Goal: Information Seeking & Learning: Learn about a topic

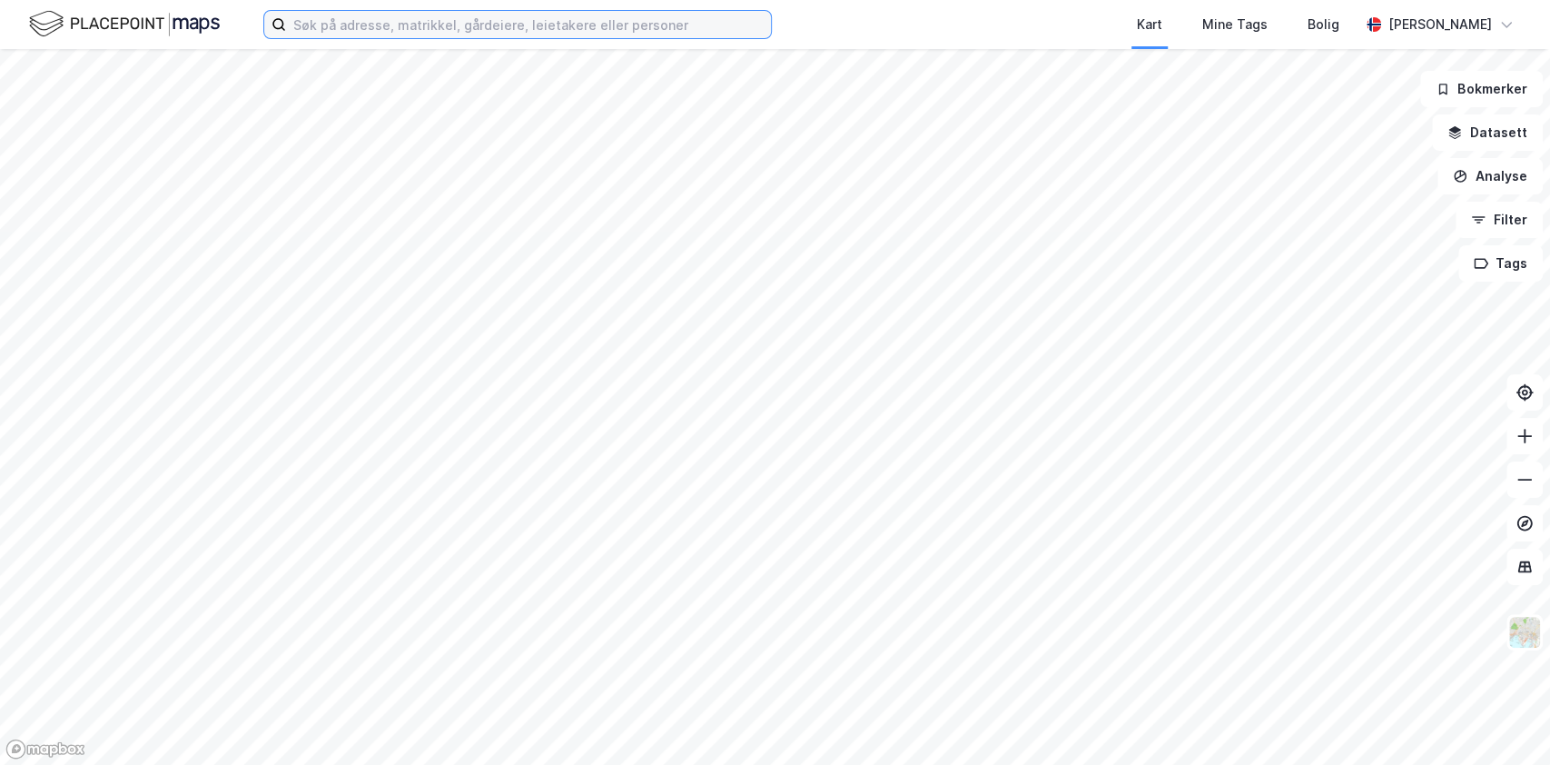
click at [464, 37] on input at bounding box center [528, 24] width 485 height 27
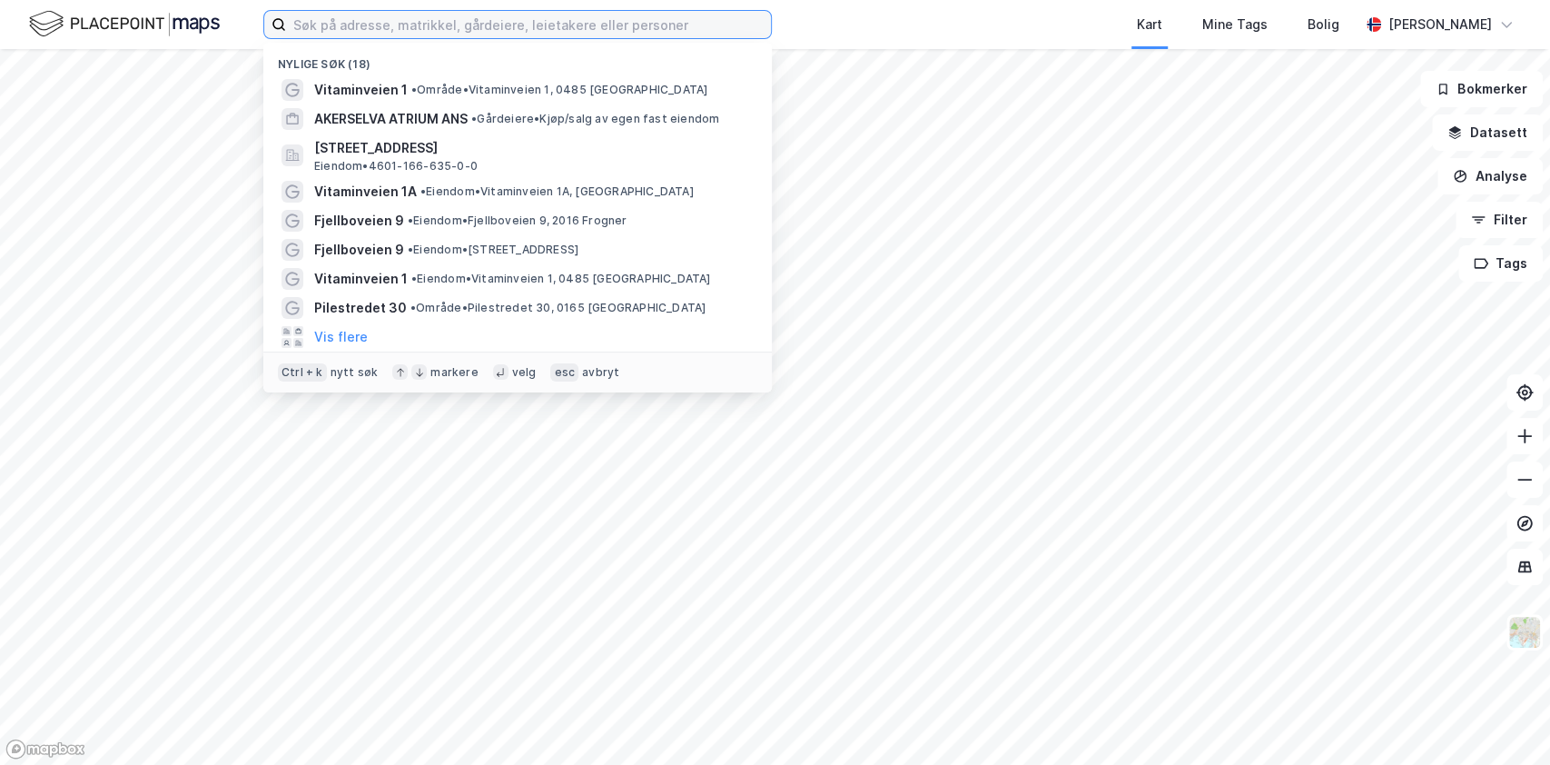
click at [465, 33] on input at bounding box center [528, 24] width 485 height 27
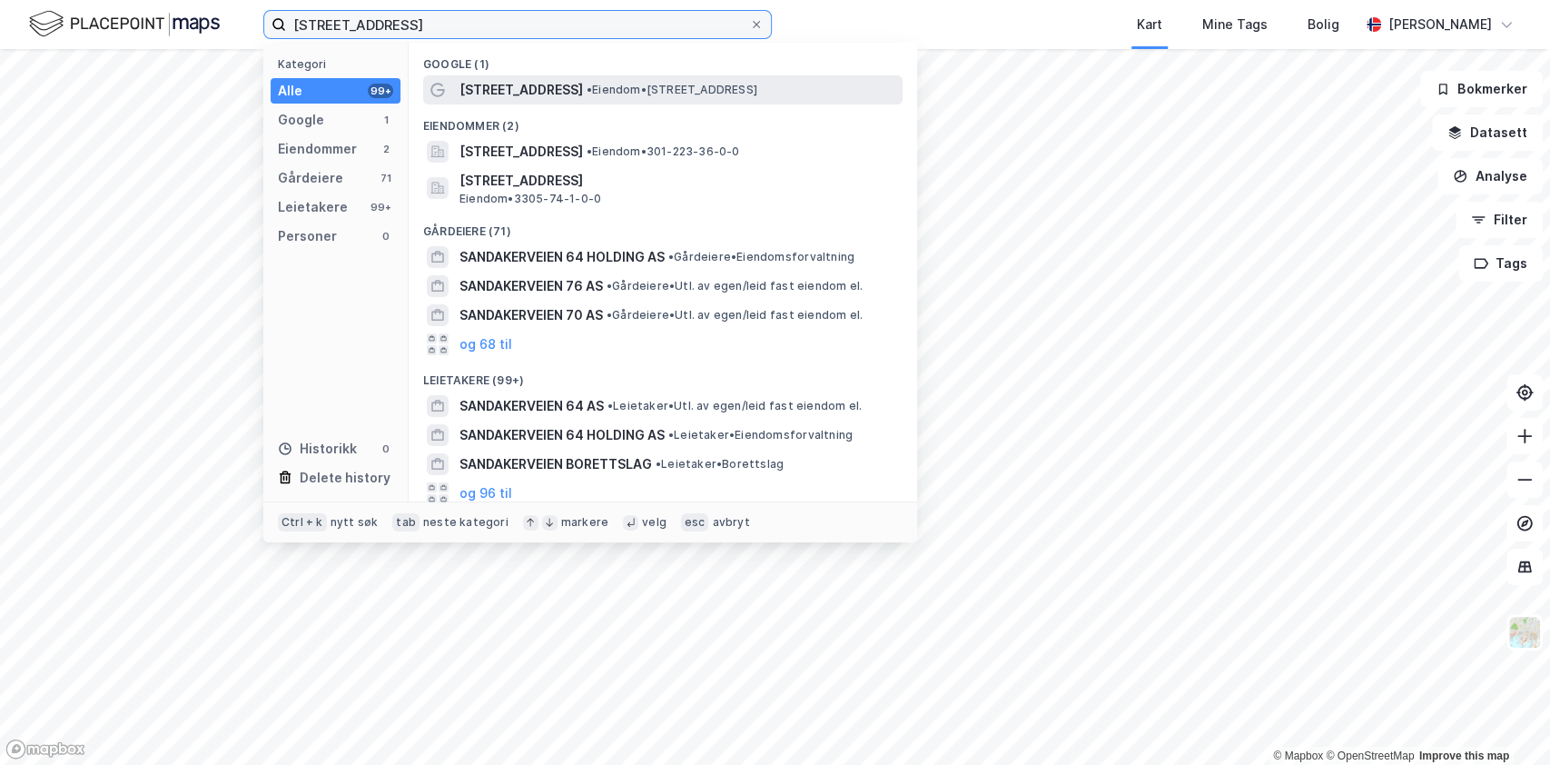
type input "[STREET_ADDRESS]"
click at [754, 87] on span "• Eiendom • [STREET_ADDRESS]" at bounding box center [672, 90] width 171 height 15
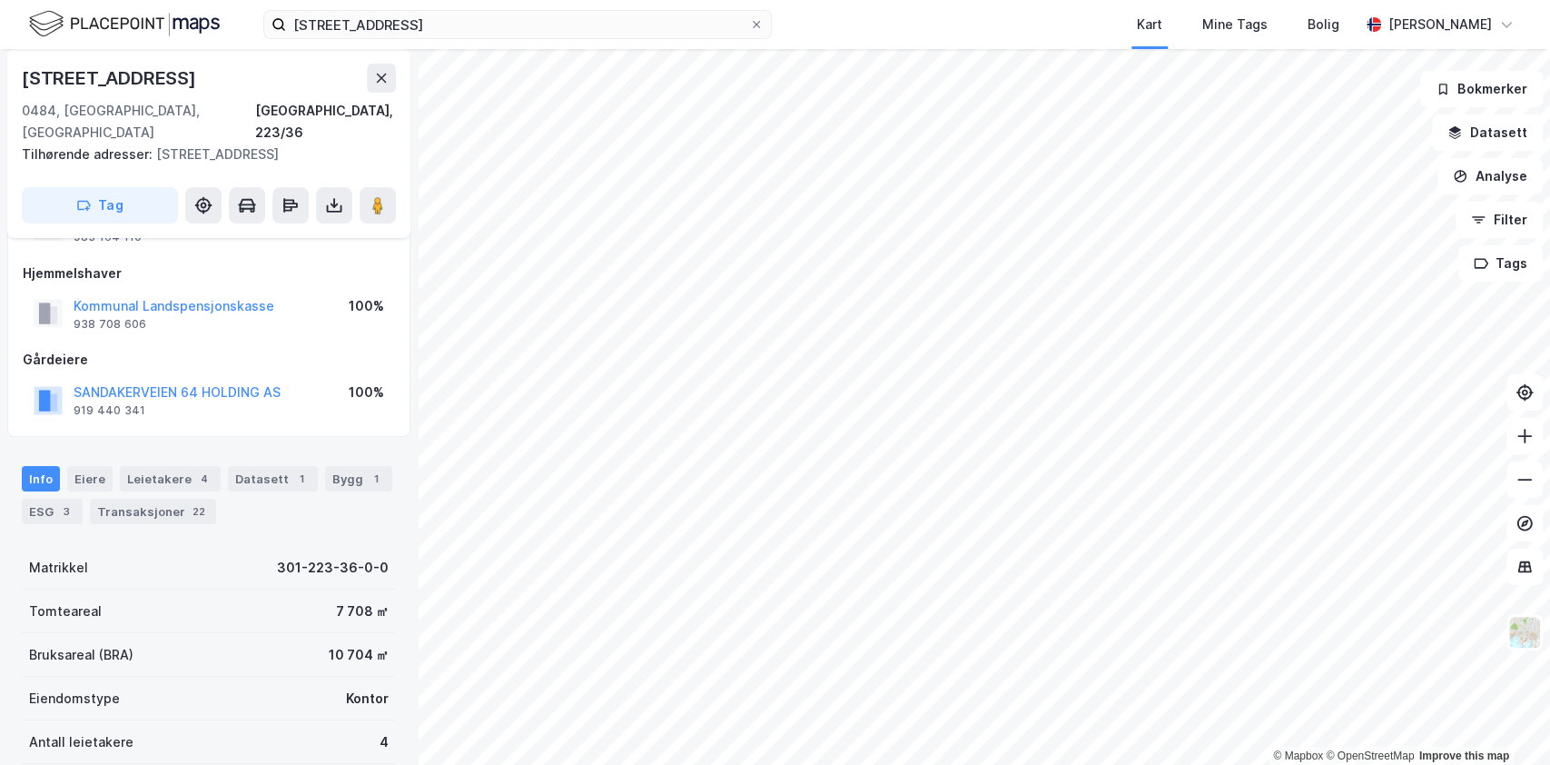
scroll to position [121, 0]
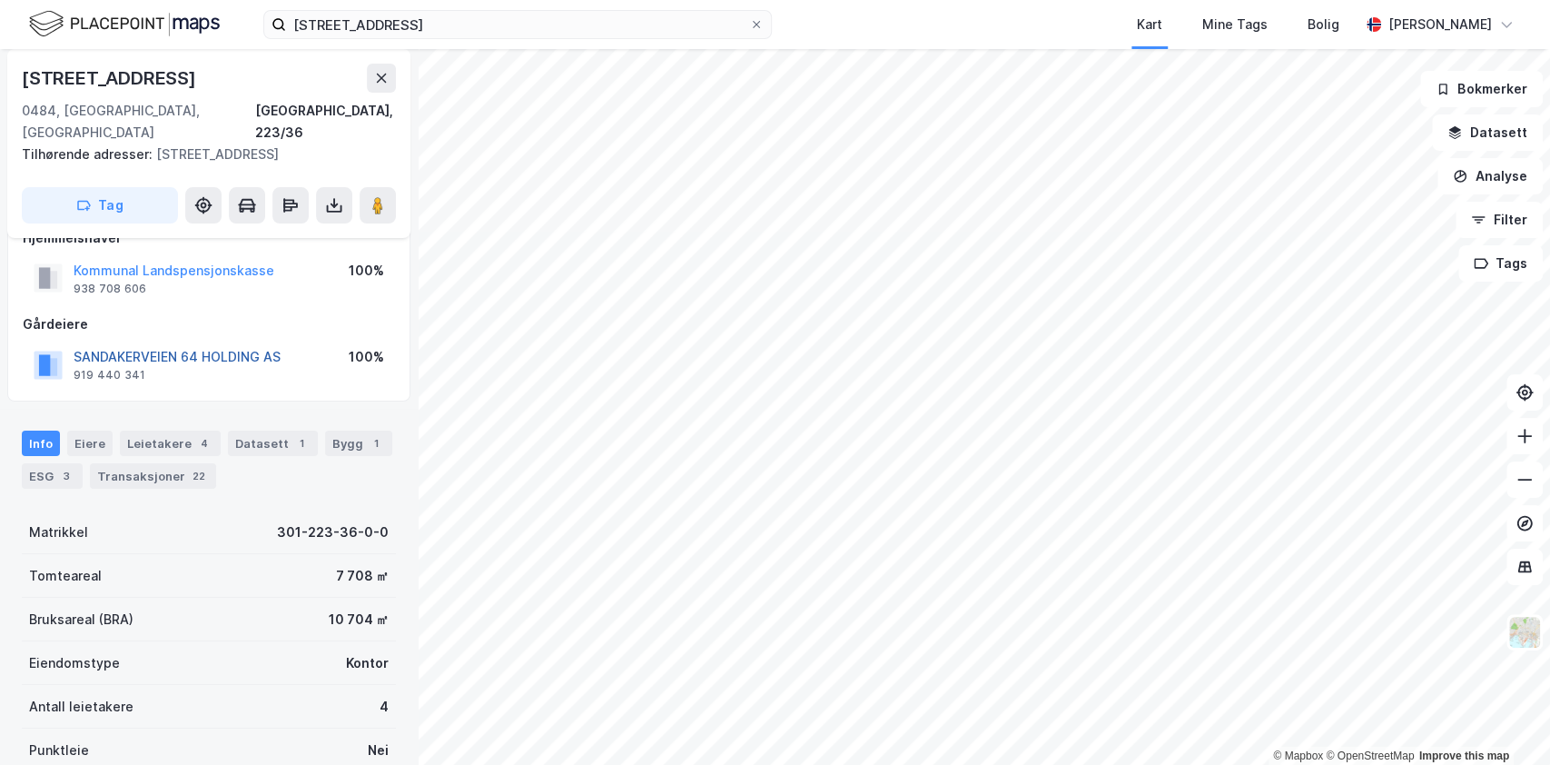
click at [0, 0] on button "SANDAKERVEIEN 64 HOLDING AS" at bounding box center [0, 0] width 0 height 0
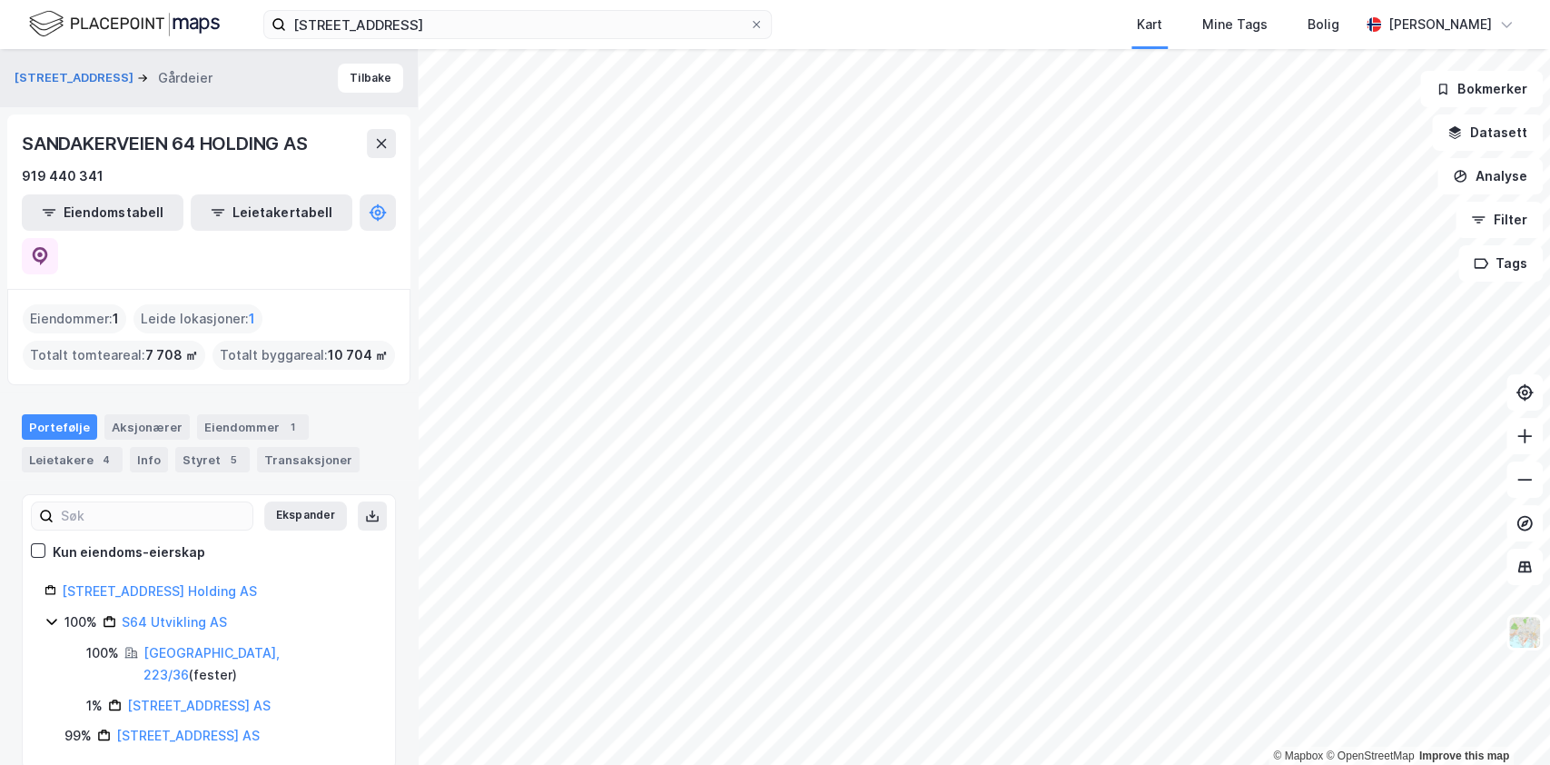
click at [51, 614] on icon at bounding box center [52, 621] width 15 height 15
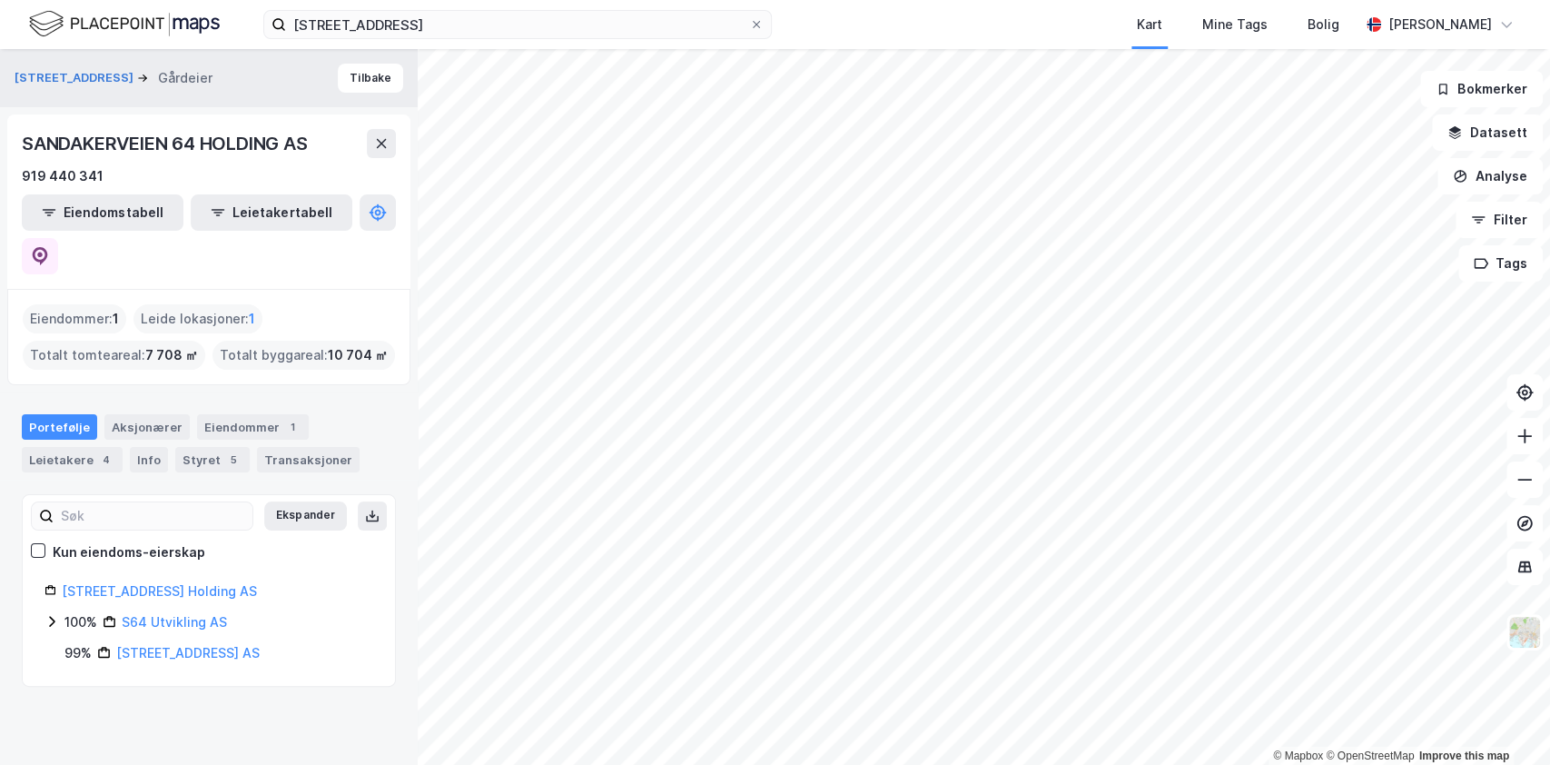
click at [54, 614] on icon at bounding box center [52, 621] width 15 height 15
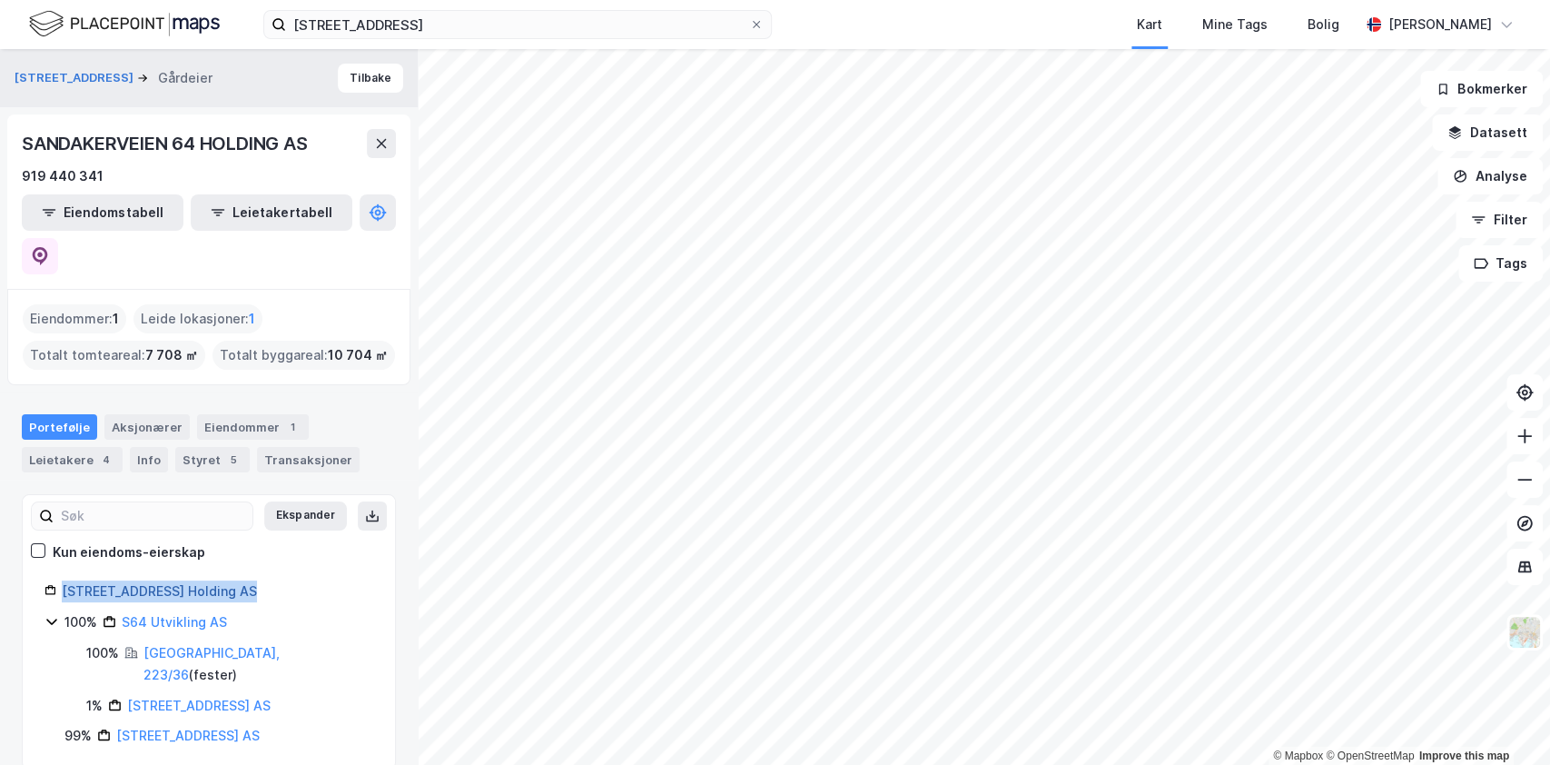
drag, startPoint x: 257, startPoint y: 552, endPoint x: 64, endPoint y: 549, distance: 193.5
click at [64, 580] on div "[STREET_ADDRESS] Holding AS" at bounding box center [218, 591] width 312 height 22
copy link "[STREET_ADDRESS] Holding AS"
click at [154, 583] on link "[STREET_ADDRESS] Holding AS" at bounding box center [159, 590] width 195 height 15
